Goal: Find specific page/section: Find specific page/section

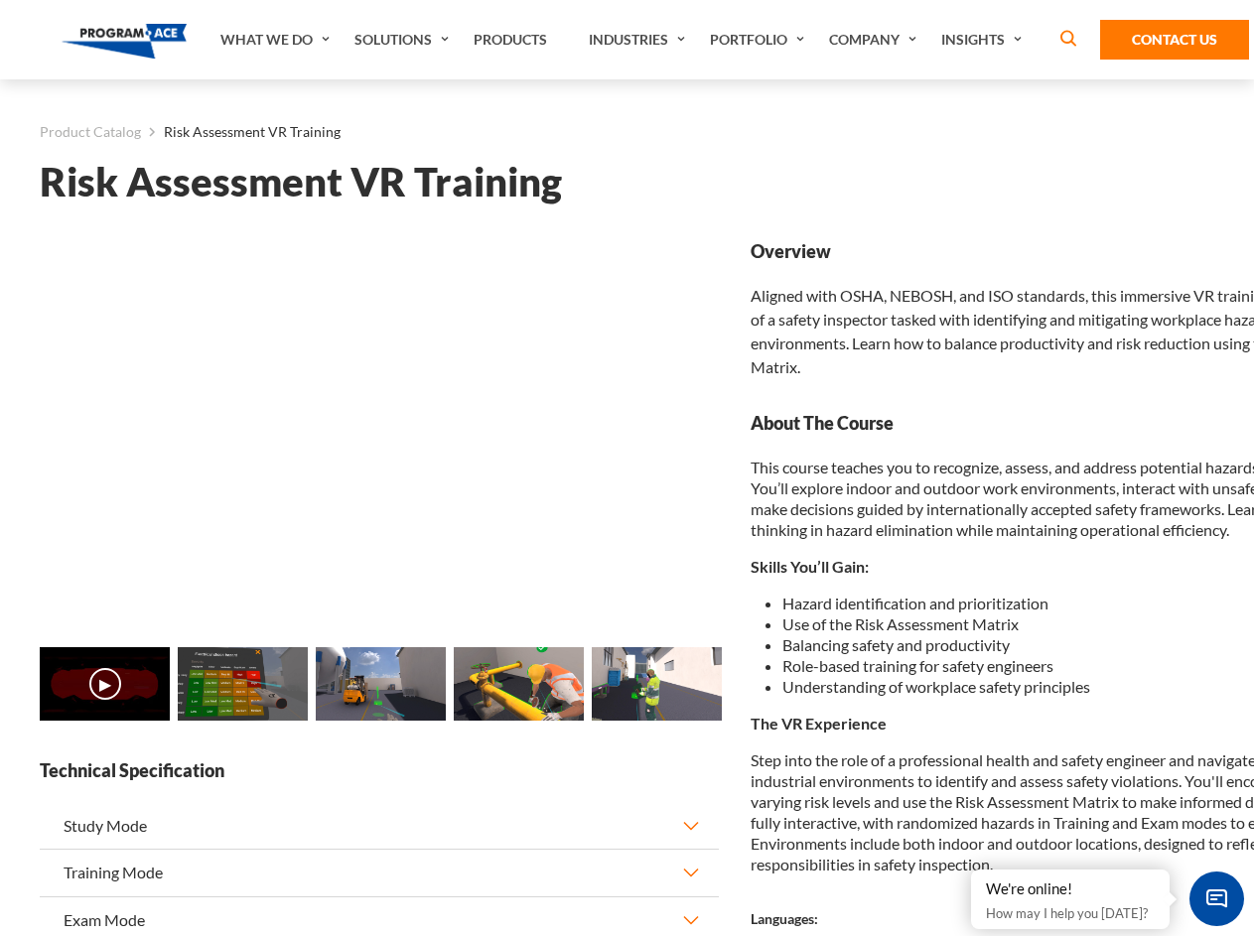
click at [404, 40] on link "Solutions" at bounding box center [404, 39] width 119 height 79
click at [0, 0] on div "AI & Computer Vision Solutions Computer Vision Quality Control AI tools for fas…" at bounding box center [0, 0] width 0 height 0
click at [0, 0] on div "AI & Computer Vision Solutions Virtual Training Solutions Virtual Tour Solution…" at bounding box center [0, 0] width 0 height 0
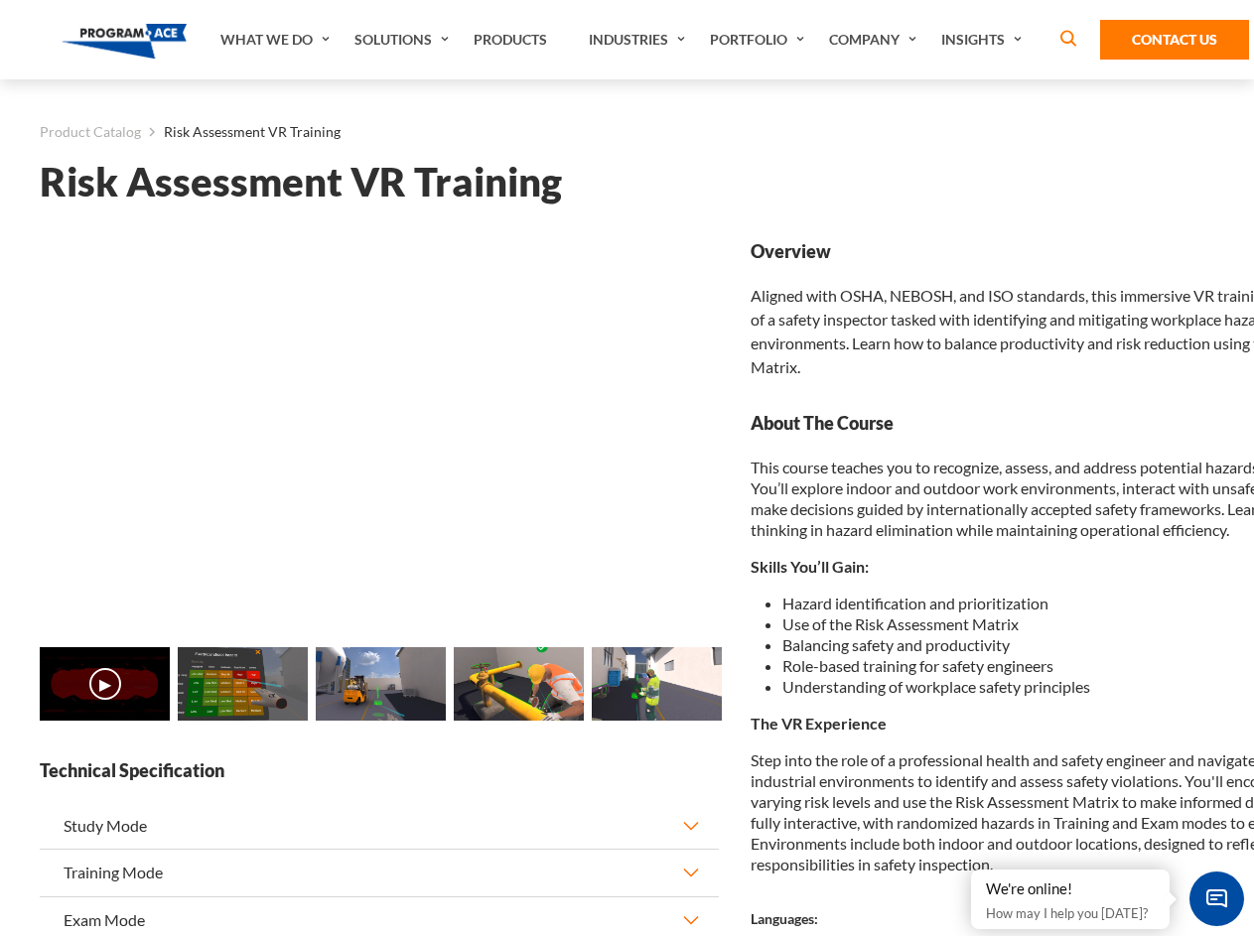
click at [0, 0] on div "AI & Computer Vision Solutions Virtual Training Solutions Virtual Tour Solution…" at bounding box center [0, 0] width 0 height 0
click at [0, 0] on div "AI & Computer Vision Solutions Computer Vision Quality Control AI tools for fas…" at bounding box center [0, 0] width 0 height 0
